Goal: Check status: Check status

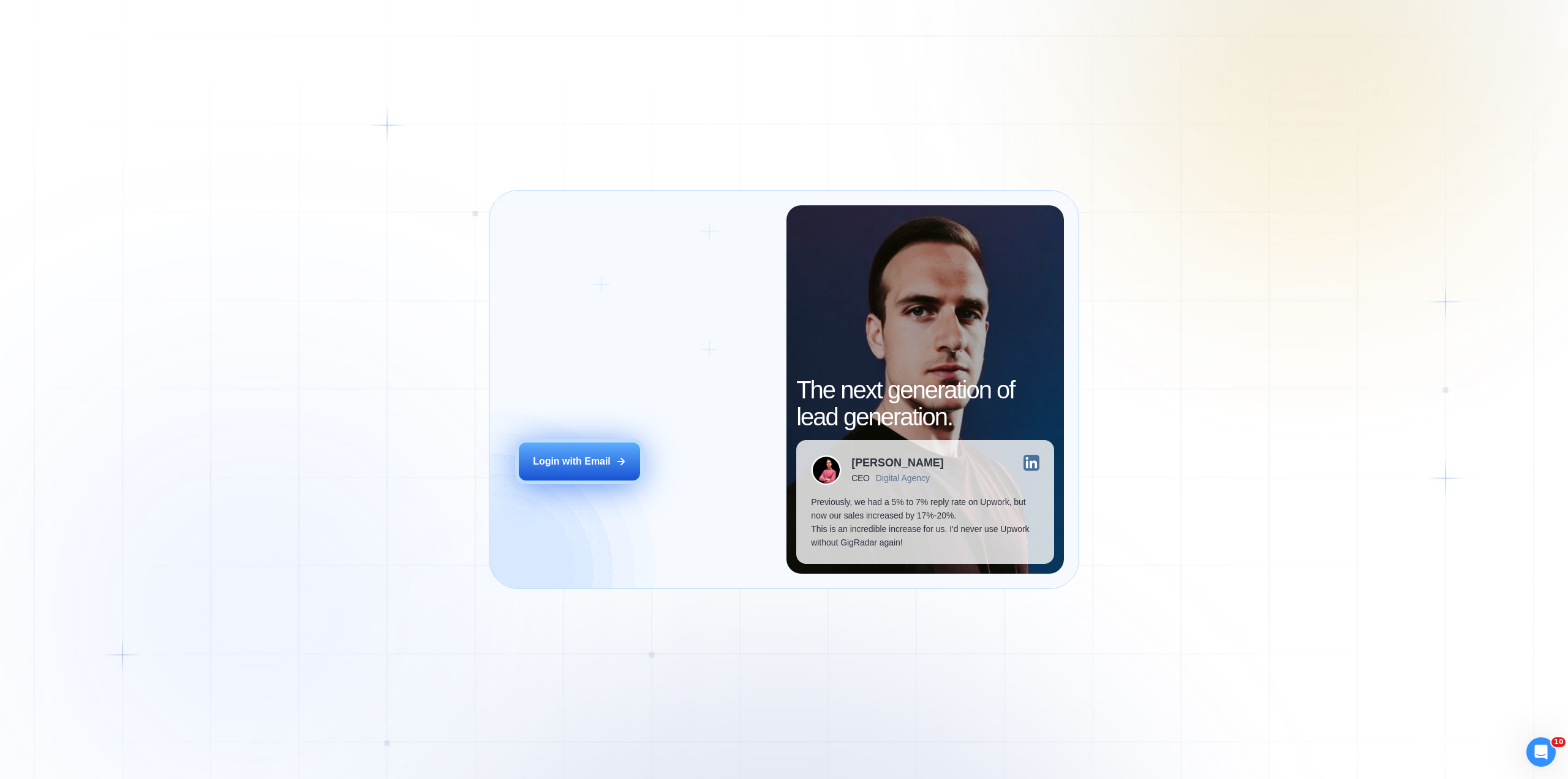
click at [572, 463] on div "Login with Email" at bounding box center [572, 461] width 78 height 13
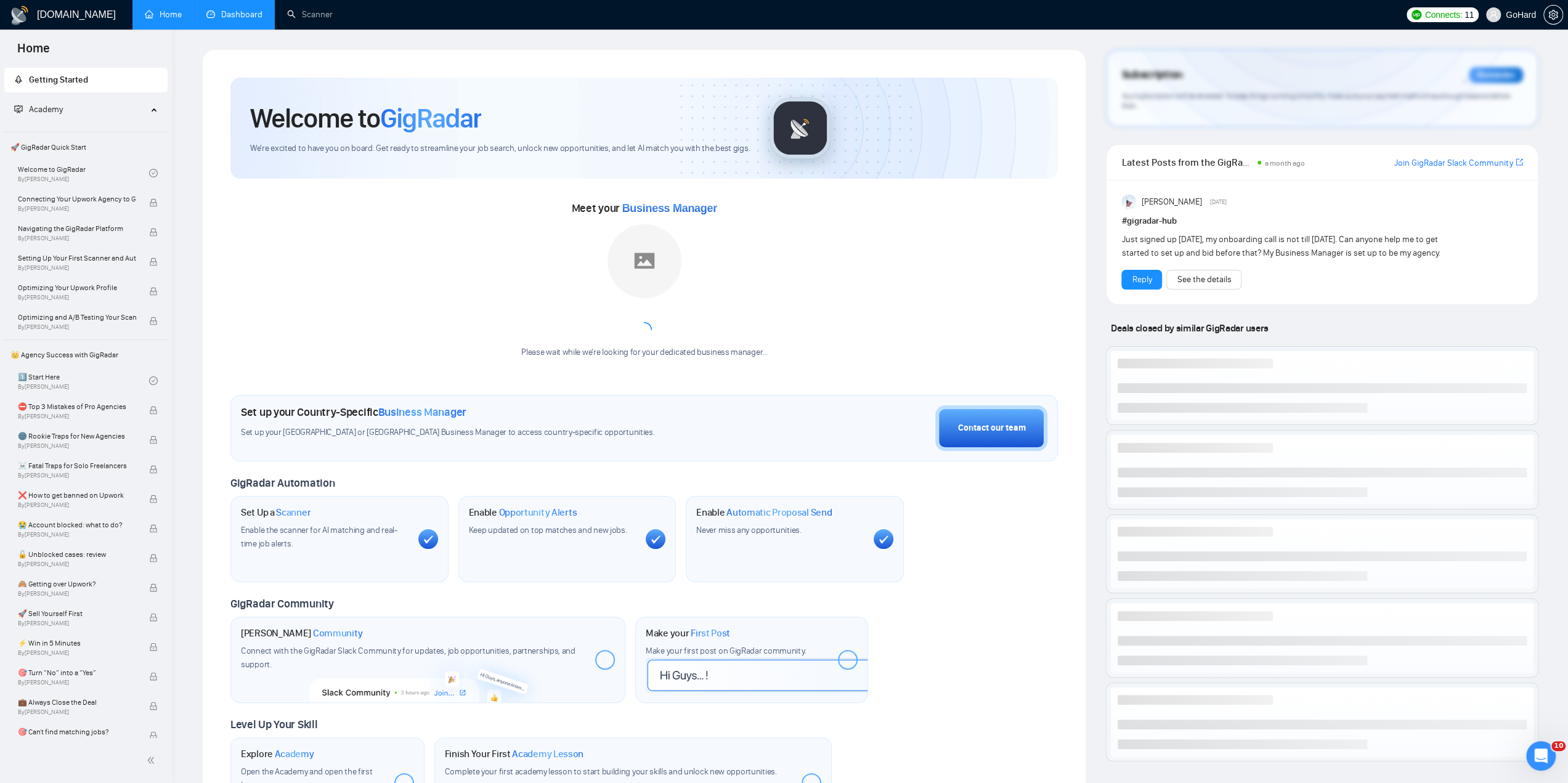
click at [237, 10] on link "Dashboard" at bounding box center [234, 14] width 56 height 10
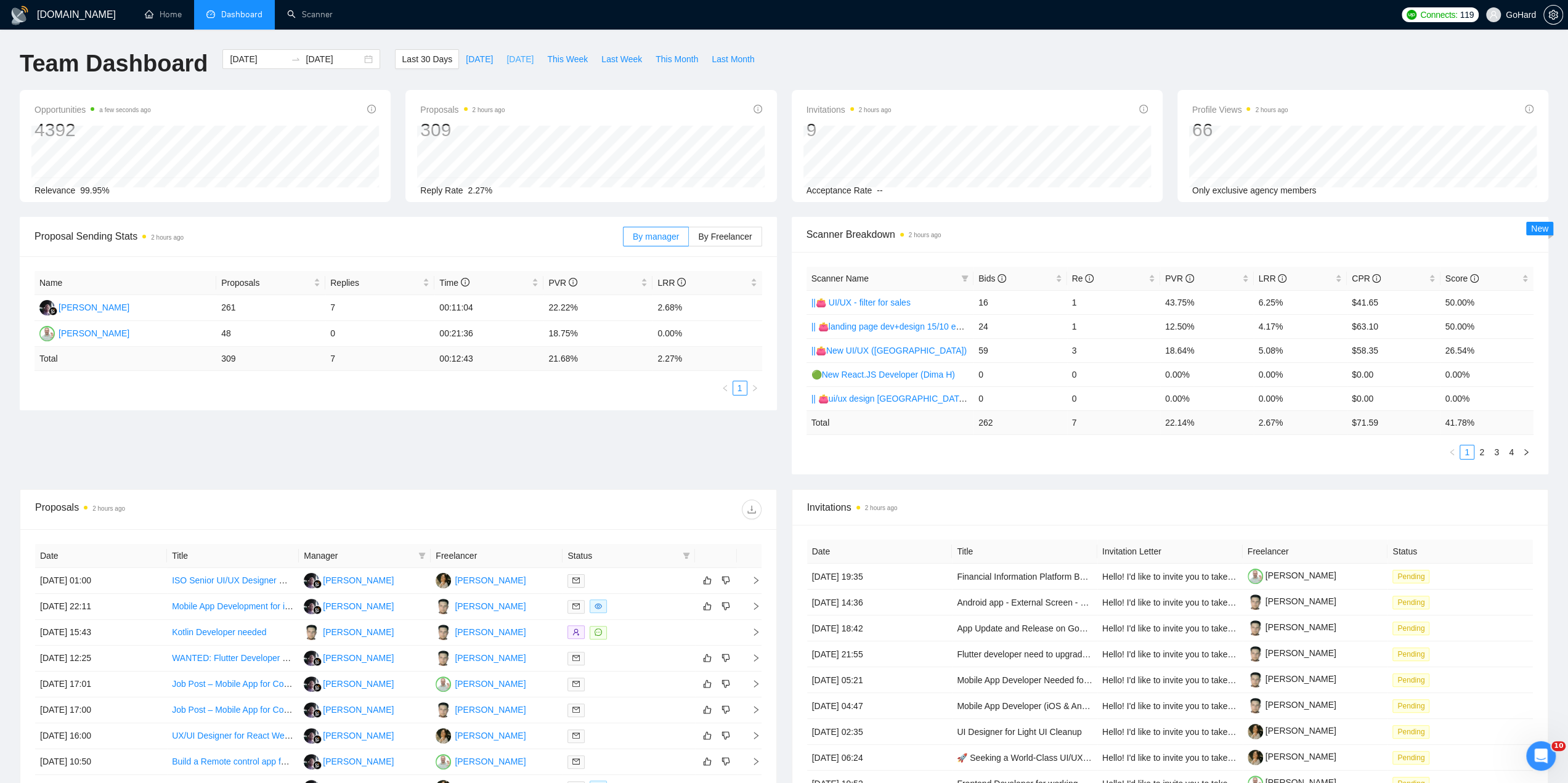
click at [511, 57] on span "[DATE]" at bounding box center [520, 59] width 27 height 13
type input "[DATE]"
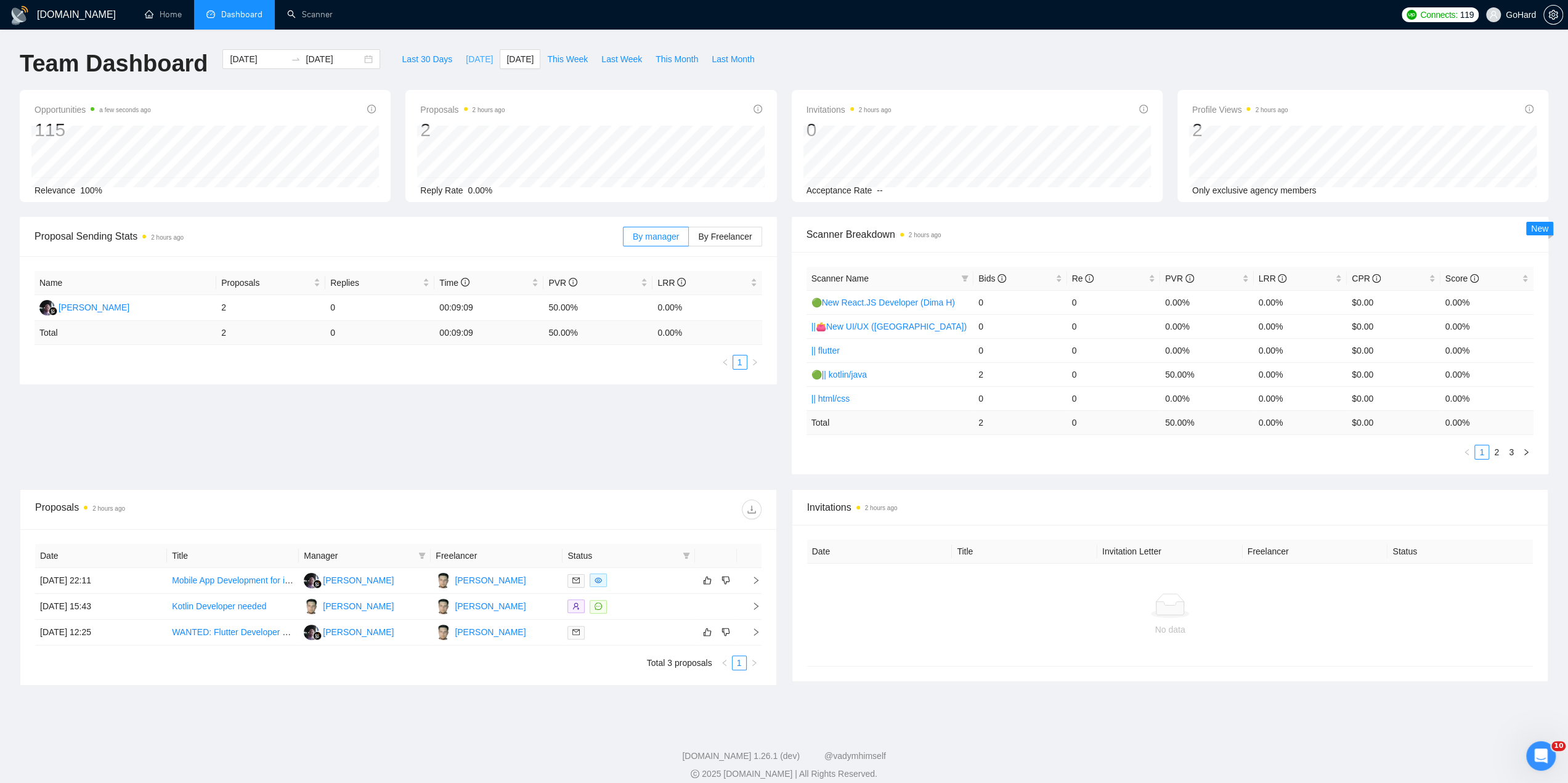
click at [466, 59] on span "[DATE]" at bounding box center [479, 59] width 27 height 13
type input "[DATE]"
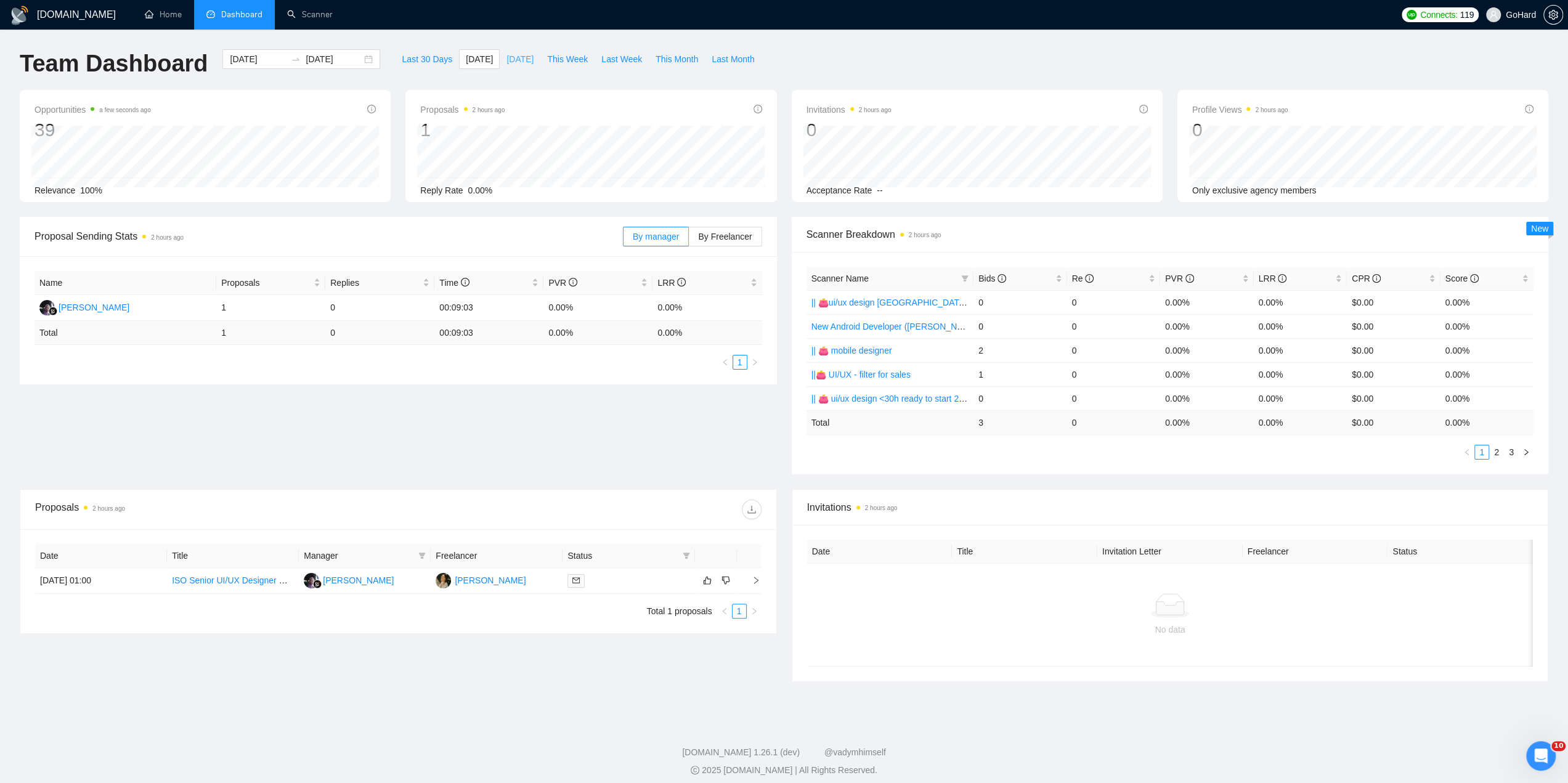
click at [506, 60] on span "[DATE]" at bounding box center [520, 59] width 27 height 13
type input "[DATE]"
